Goal: Find specific page/section: Find specific page/section

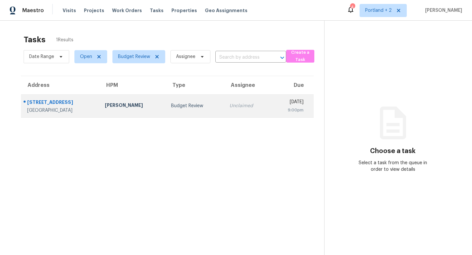
click at [67, 108] on div "[GEOGRAPHIC_DATA]" at bounding box center [60, 110] width 67 height 7
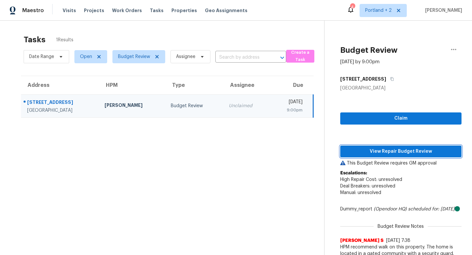
click at [375, 149] on span "View Repair Budget Review" at bounding box center [400, 151] width 111 height 8
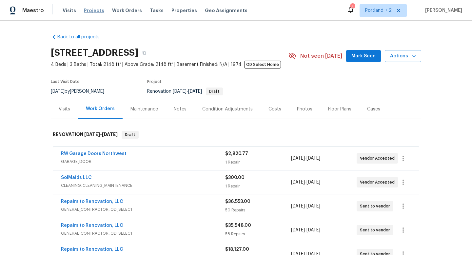
click at [91, 10] on span "Projects" at bounding box center [94, 10] width 20 height 7
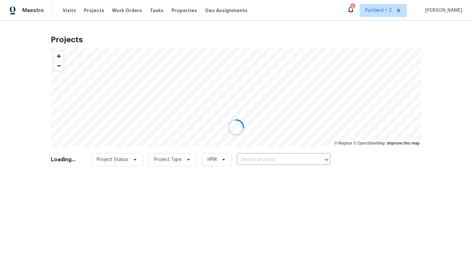
click at [66, 11] on div at bounding box center [236, 127] width 472 height 255
click at [68, 12] on div at bounding box center [236, 127] width 472 height 255
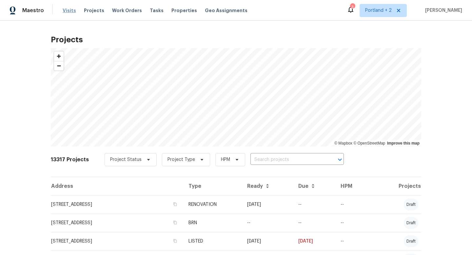
click at [69, 11] on span "Visits" at bounding box center [69, 10] width 13 height 7
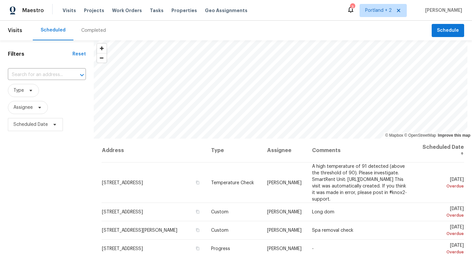
click at [90, 33] on div "Completed" at bounding box center [93, 30] width 25 height 7
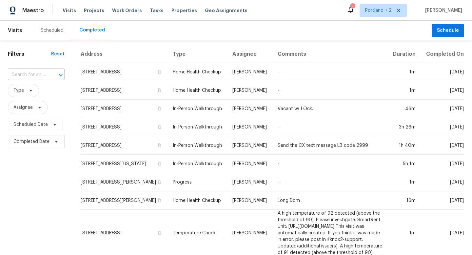
click at [45, 74] on input "text" at bounding box center [27, 75] width 38 height 10
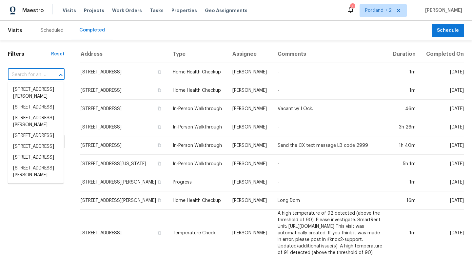
paste input "[STREET_ADDRESS]"
type input "[STREET_ADDRESS]"
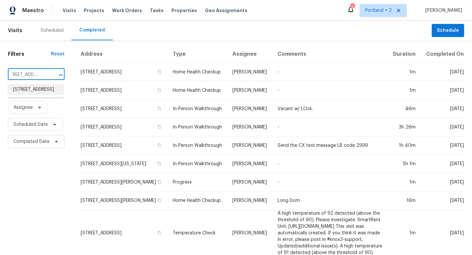
click at [40, 90] on li "[STREET_ADDRESS]" at bounding box center [36, 89] width 56 height 11
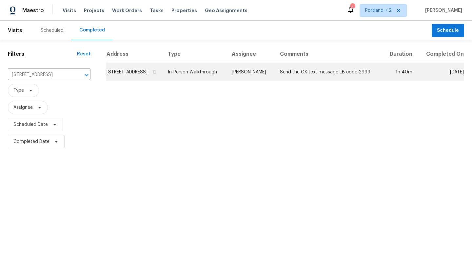
click at [162, 81] on td "[STREET_ADDRESS]" at bounding box center [134, 72] width 56 height 18
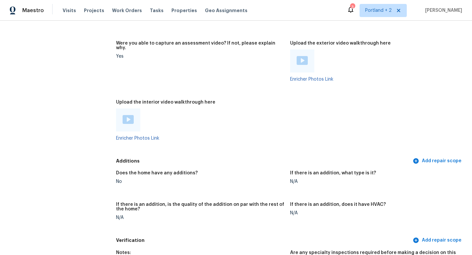
scroll to position [1184, 0]
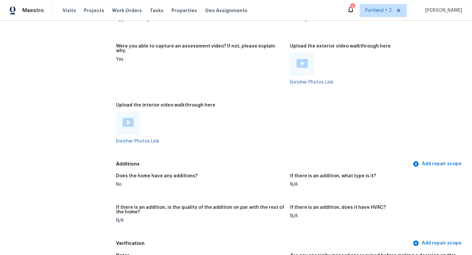
click at [135, 112] on div at bounding box center [128, 122] width 24 height 23
click at [128, 118] on img at bounding box center [127, 122] width 11 height 9
